Goal: Task Accomplishment & Management: Use online tool/utility

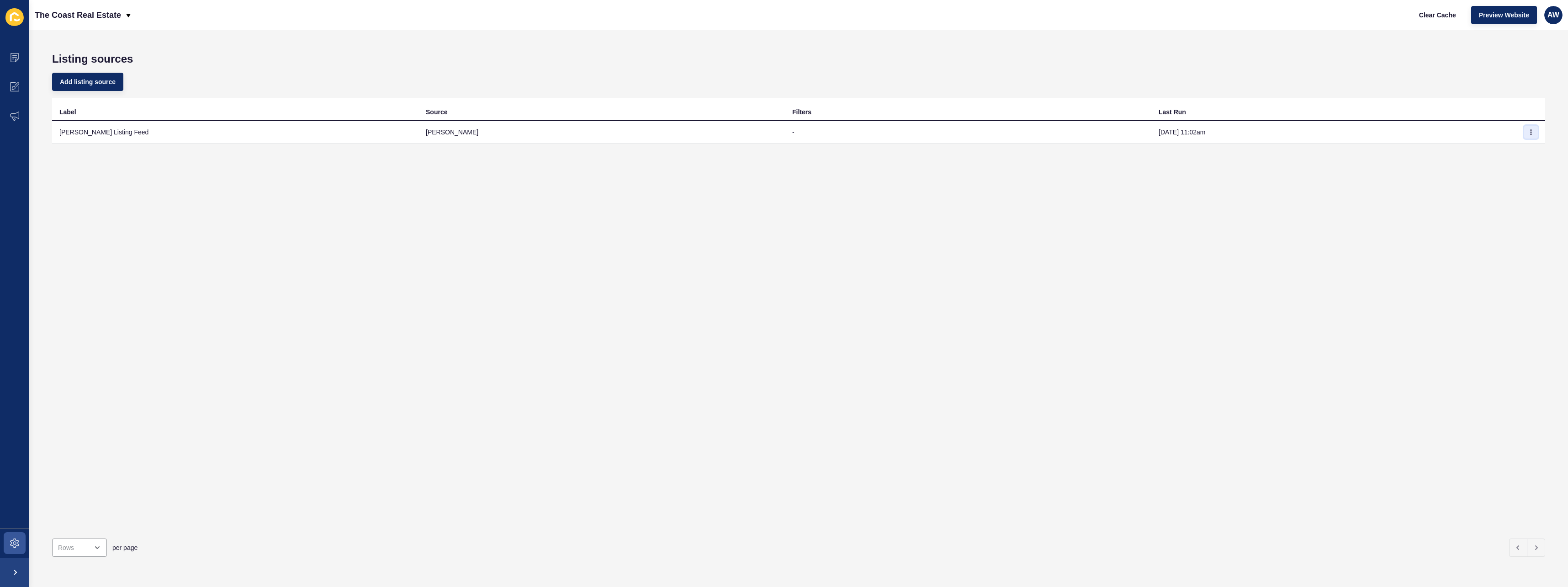
click at [1524, 131] on button "button" at bounding box center [1531, 132] width 14 height 13
click at [1485, 155] on link "Sync now" at bounding box center [1499, 150] width 64 height 20
click at [1432, 19] on span "Clear Cache" at bounding box center [1437, 15] width 37 height 9
click at [1534, 133] on td at bounding box center [1531, 132] width 27 height 23
click at [1528, 133] on button "button" at bounding box center [1531, 132] width 14 height 13
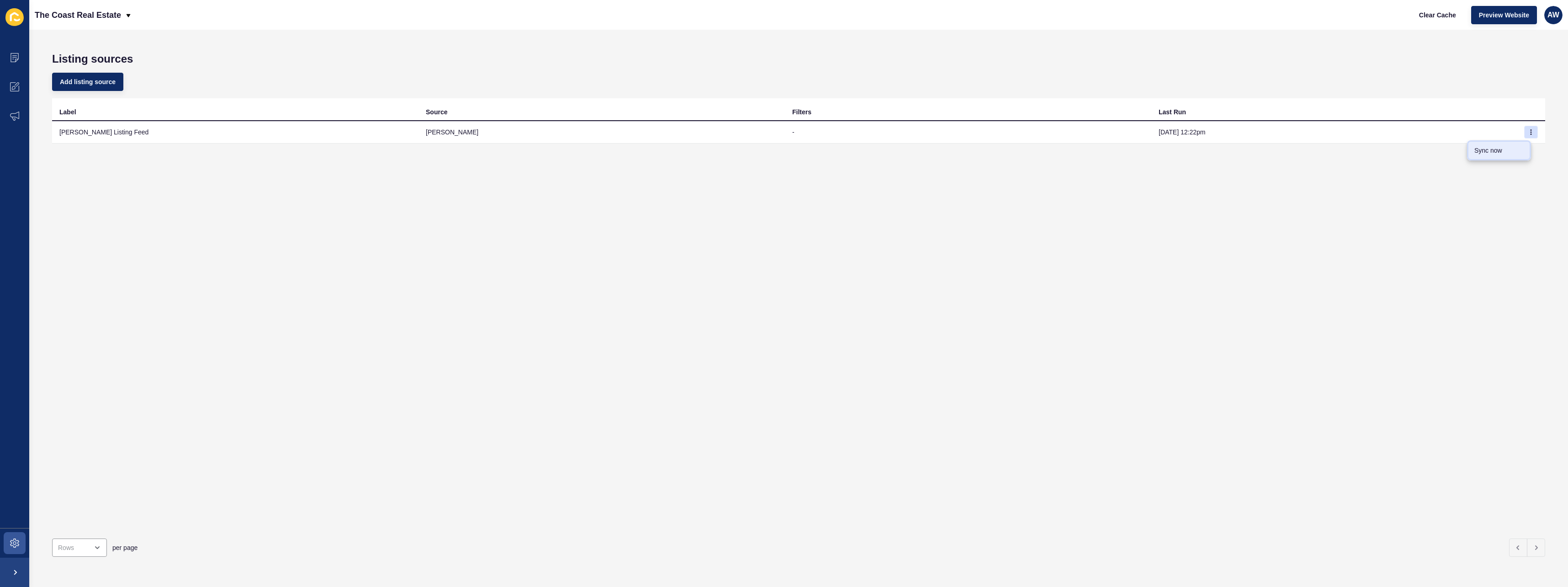
click at [1517, 151] on link "Sync now" at bounding box center [1499, 150] width 64 height 20
click at [1532, 139] on td at bounding box center [1531, 132] width 27 height 23
click at [1527, 132] on button "button" at bounding box center [1531, 132] width 14 height 13
click at [1507, 155] on link "Sync now" at bounding box center [1499, 150] width 64 height 20
click at [1442, 23] on button "Clear Cache" at bounding box center [1438, 15] width 52 height 18
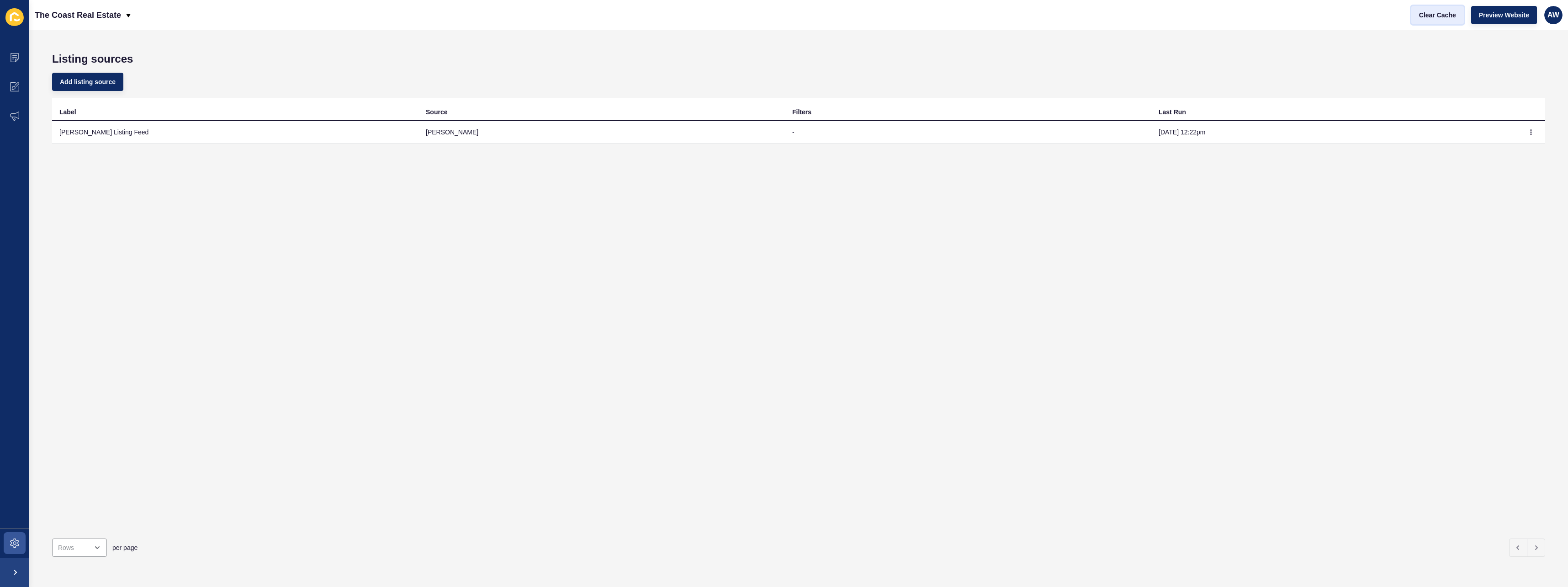
click at [1430, 15] on span "Clear Cache" at bounding box center [1437, 15] width 37 height 9
click at [1441, 12] on span "Clear Cache" at bounding box center [1437, 15] width 37 height 9
click at [1314, 251] on div "Label Source Filters Last Run [PERSON_NAME] Listing Feed [PERSON_NAME] - [DATE]…" at bounding box center [799, 314] width 1493 height 433
click at [1314, 251] on div "Label Source Filters Last Run Rex Listing Feed rex - Oct 15, 12:22pm" at bounding box center [799, 314] width 1493 height 433
click at [1381, 289] on div "Label Source Filters Last Run Rex Listing Feed rex - Oct 15, 12:22pm" at bounding box center [799, 314] width 1493 height 433
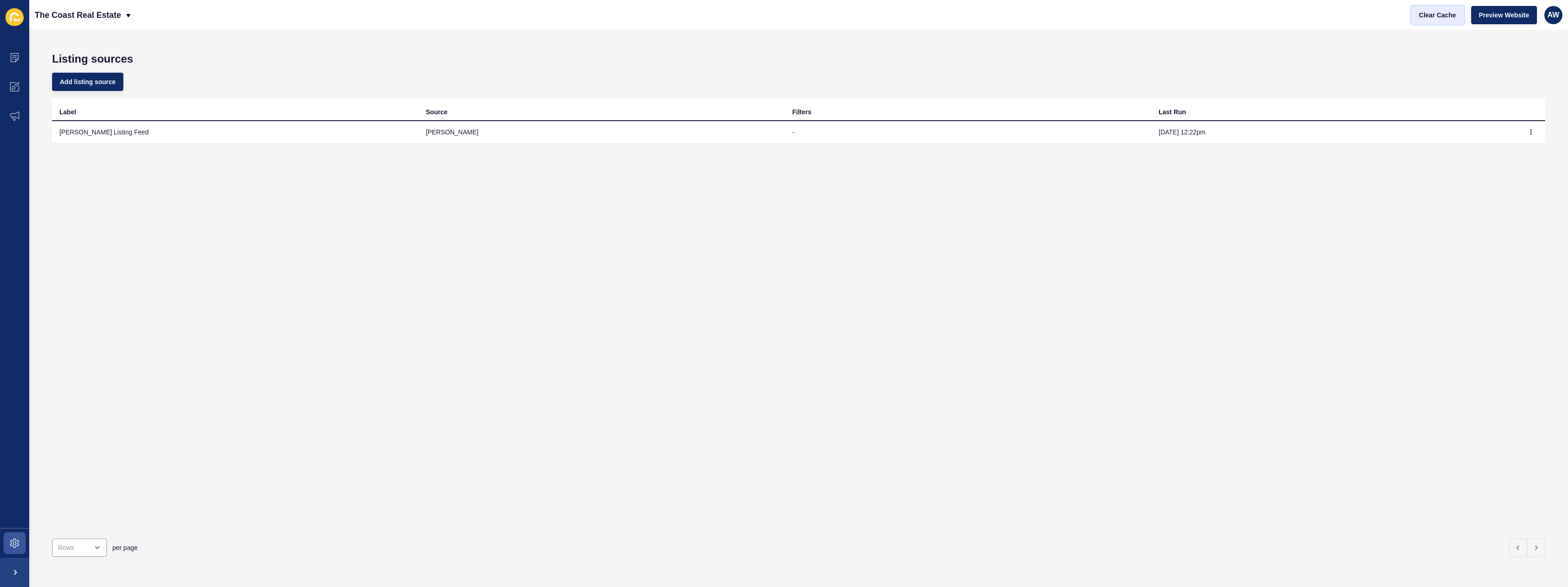
click at [1421, 21] on button "Clear Cache" at bounding box center [1438, 15] width 52 height 18
click at [1394, 86] on div "Add listing source" at bounding box center [799, 82] width 1493 height 33
click at [1435, 16] on span "Clear Cache" at bounding box center [1437, 15] width 37 height 9
click at [1527, 132] on button "button" at bounding box center [1531, 132] width 14 height 13
click at [1510, 149] on link "Sync now" at bounding box center [1499, 150] width 64 height 20
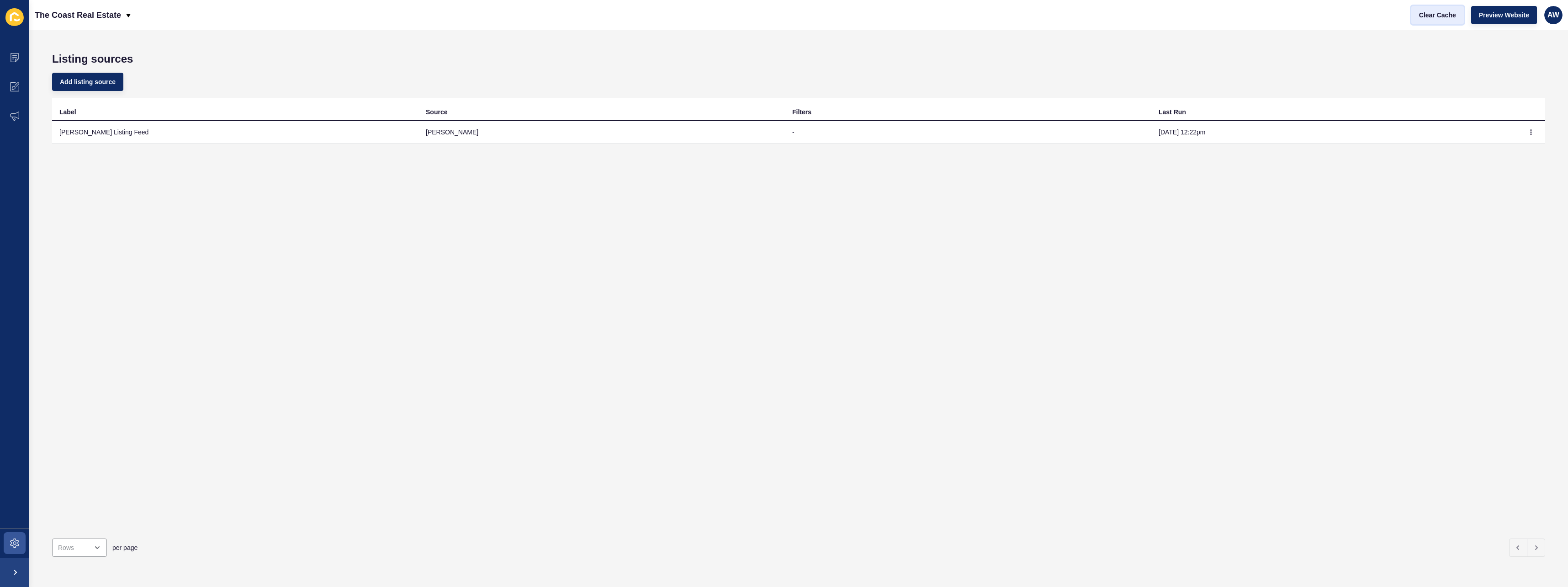
click at [1447, 14] on span "Clear Cache" at bounding box center [1437, 15] width 37 height 9
